Goal: Task Accomplishment & Management: Use online tool/utility

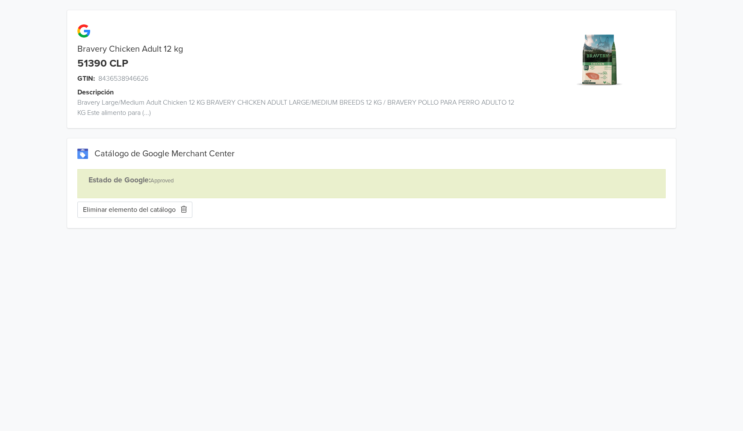
click at [154, 209] on button "Eliminar elemento del catálogo" at bounding box center [134, 210] width 115 height 16
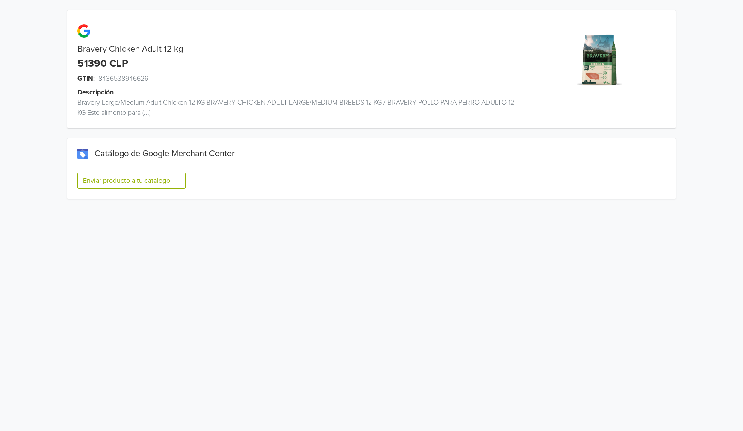
click at [153, 179] on button "Enviar producto a tu catálogo" at bounding box center [131, 181] width 108 height 16
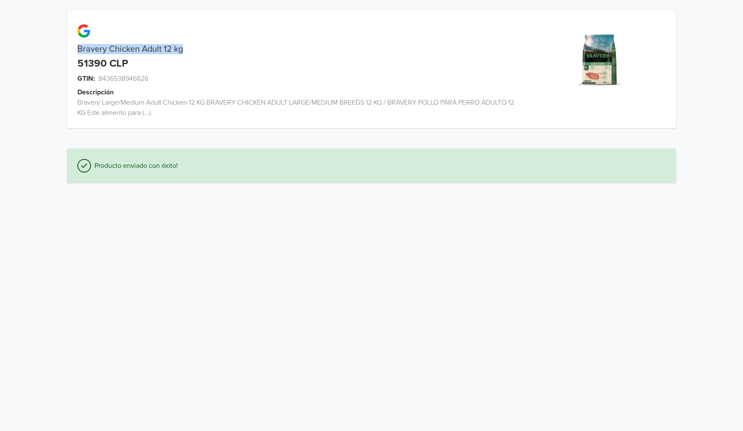
drag, startPoint x: 73, startPoint y: 47, endPoint x: 203, endPoint y: 50, distance: 129.5
click at [206, 50] on div "Bravery Chicken Adult 12 kg" at bounding box center [295, 49] width 456 height 10
copy div "Bravery Chicken Adult 12 kg"
